Goal: Transaction & Acquisition: Purchase product/service

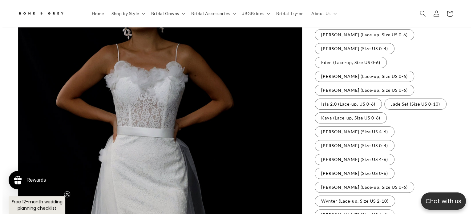
scroll to position [111, 0]
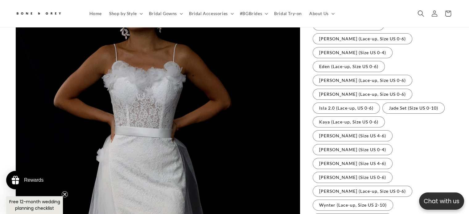
click at [419, 8] on span "Search" at bounding box center [421, 14] width 14 height 14
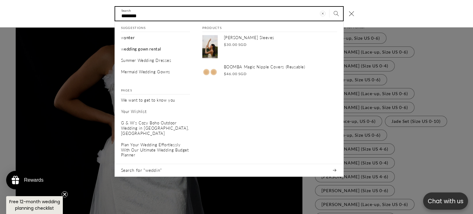
scroll to position [0, 0]
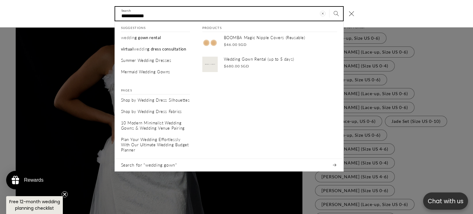
type input "**********"
click at [330, 7] on button "Search" at bounding box center [337, 14] width 14 height 14
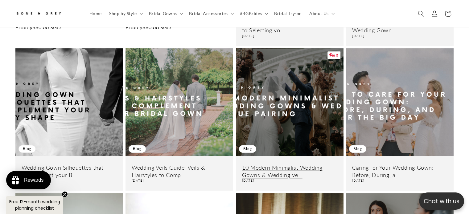
scroll to position [243, 0]
